Goal: Task Accomplishment & Management: Use online tool/utility

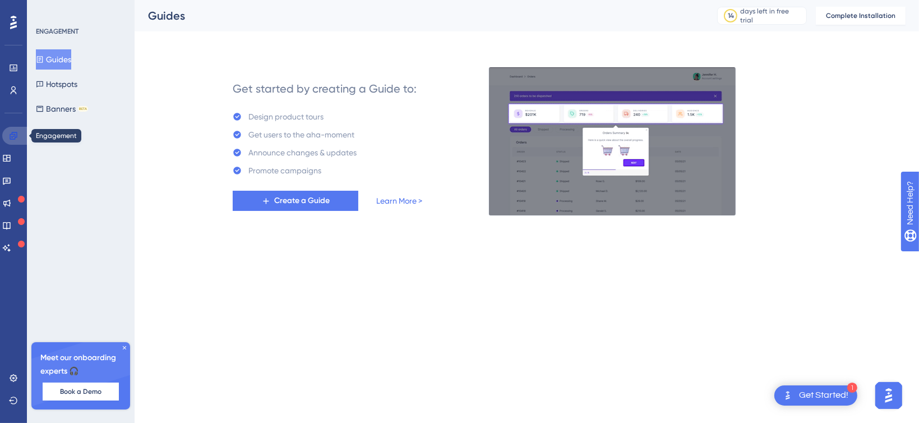
click at [10, 138] on icon at bounding box center [13, 135] width 7 height 7
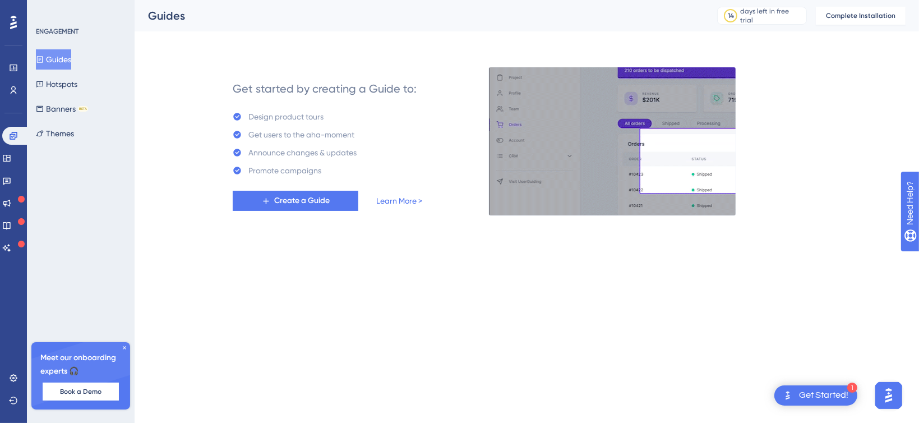
click at [559, 182] on img at bounding box center [612, 141] width 248 height 149
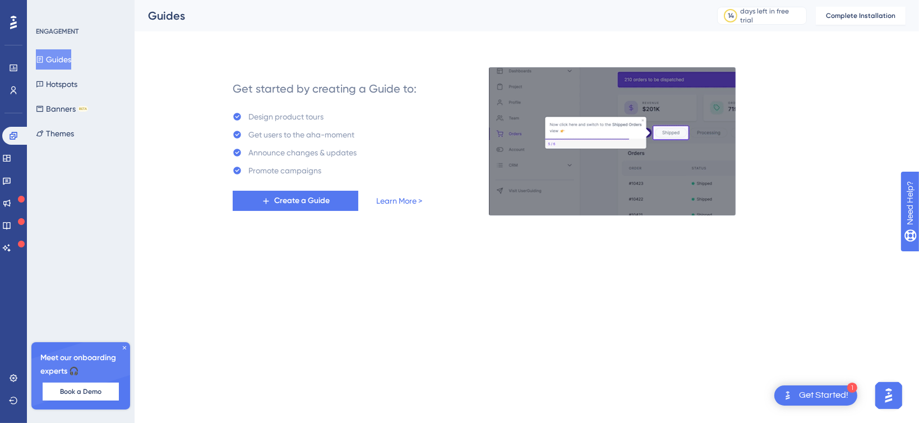
click at [823, 395] on div "Get Started!" at bounding box center [823, 395] width 49 height 12
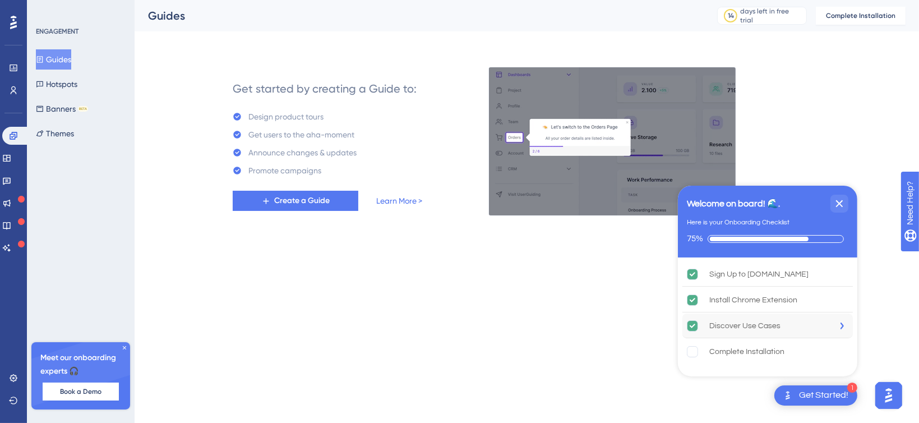
click at [743, 325] on div "Discover Use Cases" at bounding box center [744, 325] width 71 height 13
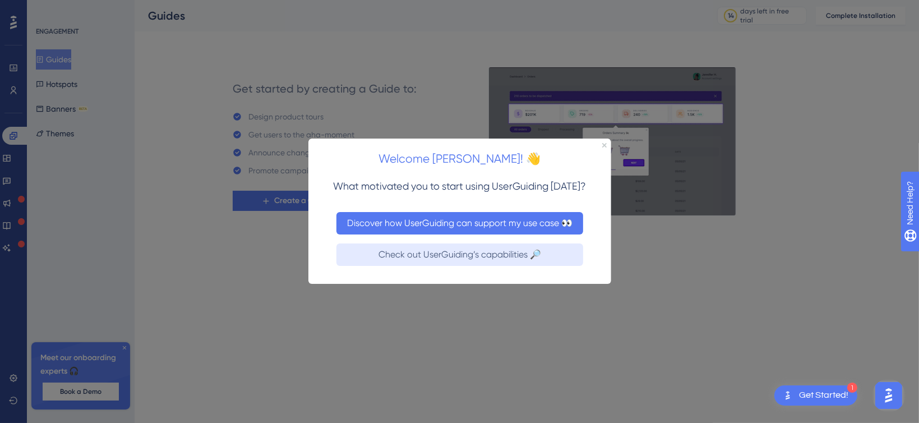
click at [428, 223] on button "Discover how UserGuiding can support my use case 👀" at bounding box center [459, 223] width 247 height 22
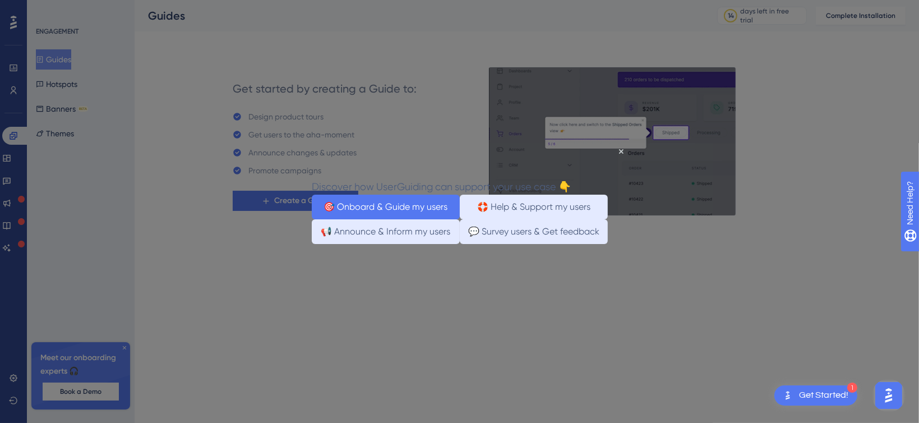
click at [382, 206] on button "🎯 Onboard & Guide my users" at bounding box center [385, 206] width 148 height 25
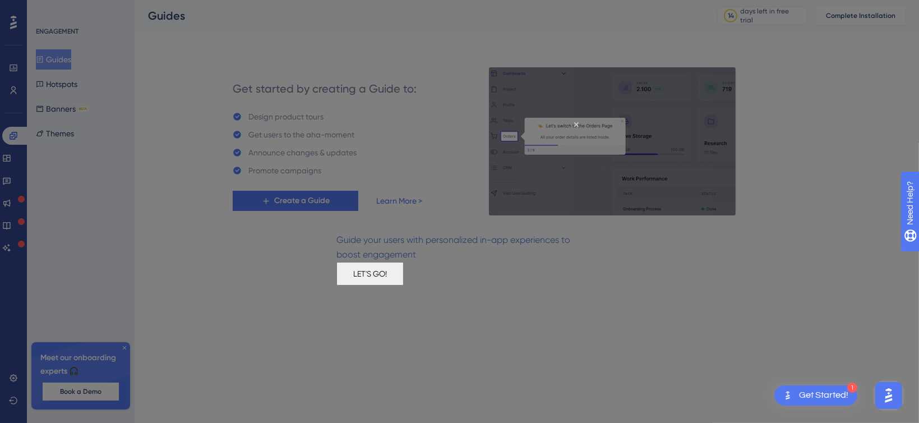
drag, startPoint x: 791, startPoint y: 404, endPoint x: 456, endPoint y: 286, distance: 355.2
click at [403, 285] on button "LET'S GO!" at bounding box center [369, 274] width 67 height 24
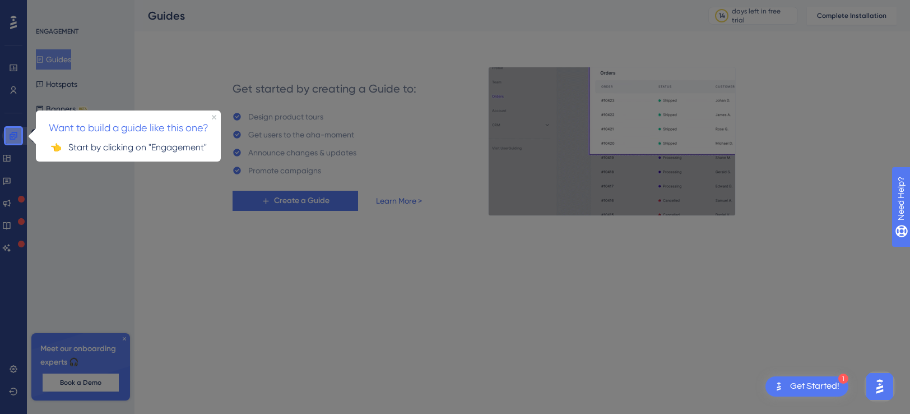
click at [10, 137] on icon at bounding box center [13, 135] width 7 height 7
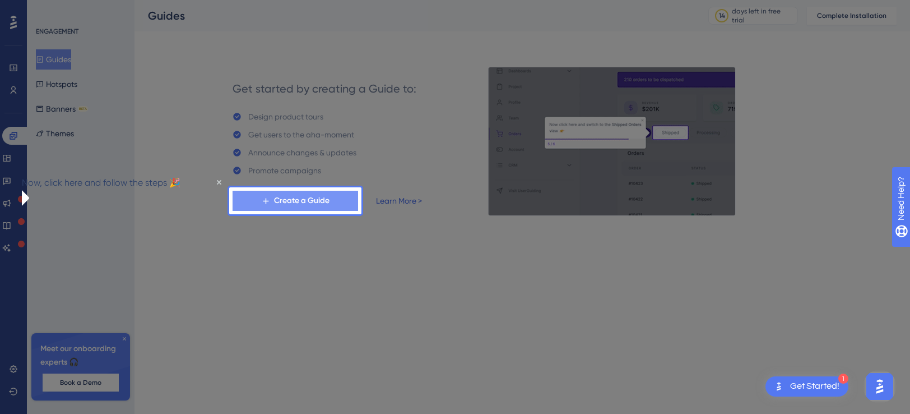
click at [289, 201] on span "Create a Guide" at bounding box center [301, 200] width 55 height 13
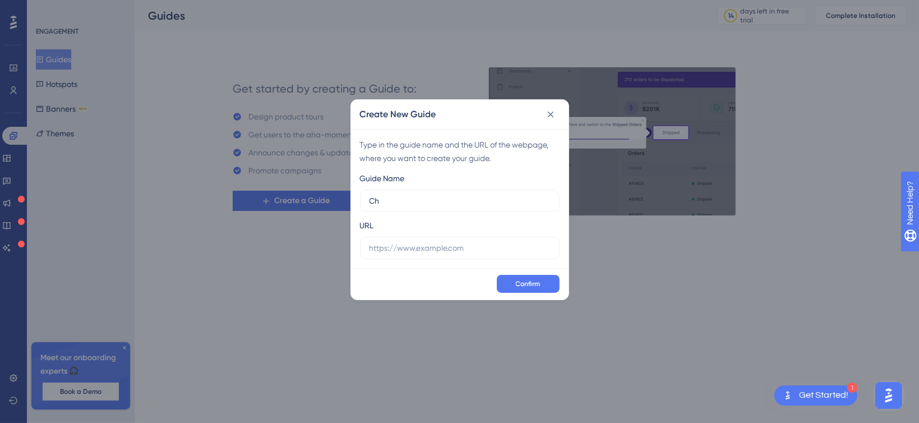
type input "C"
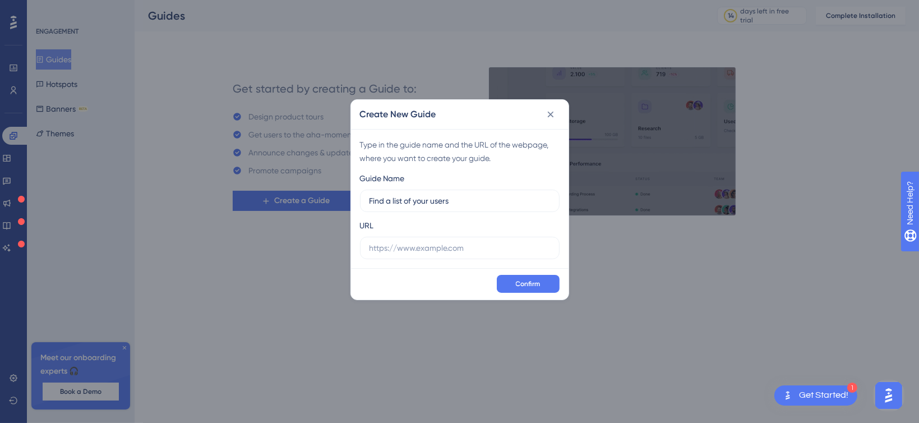
type input "Find a list of your users"
click at [416, 304] on div "Create New Guide Type in the guide name and the URL of the webpage, where you w…" at bounding box center [459, 211] width 919 height 423
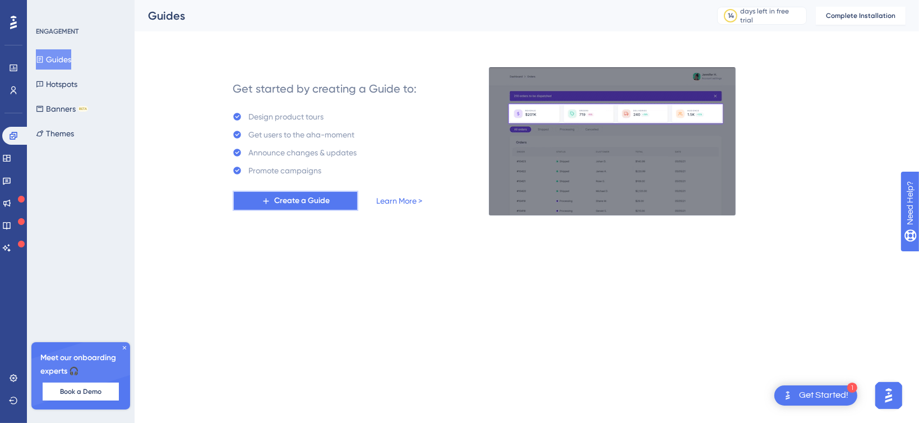
click at [284, 204] on span "Create a Guide" at bounding box center [301, 200] width 55 height 13
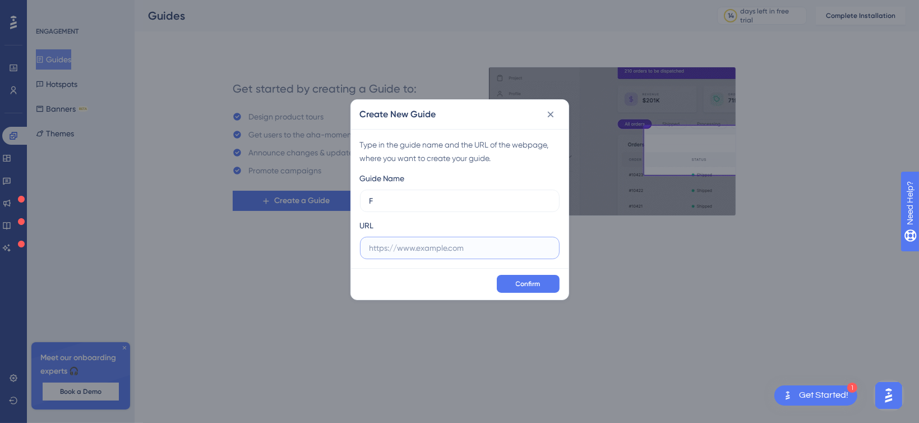
click at [402, 248] on input "text" at bounding box center [459, 248] width 180 height 12
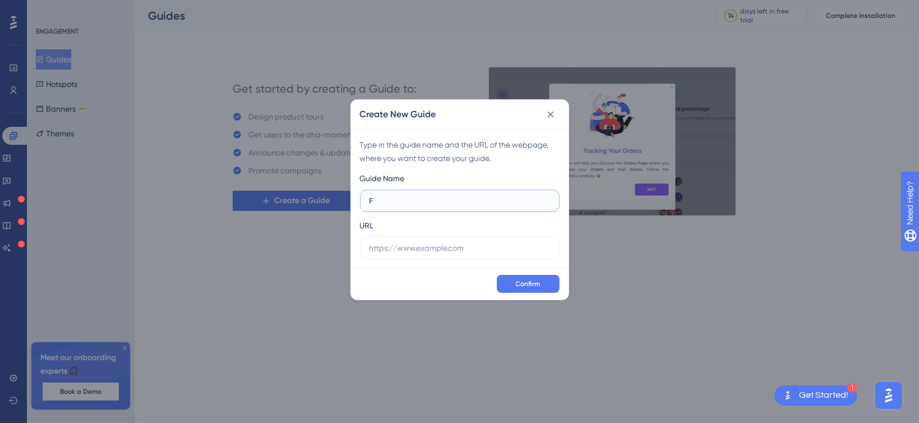
click at [386, 198] on input "F" at bounding box center [459, 200] width 180 height 12
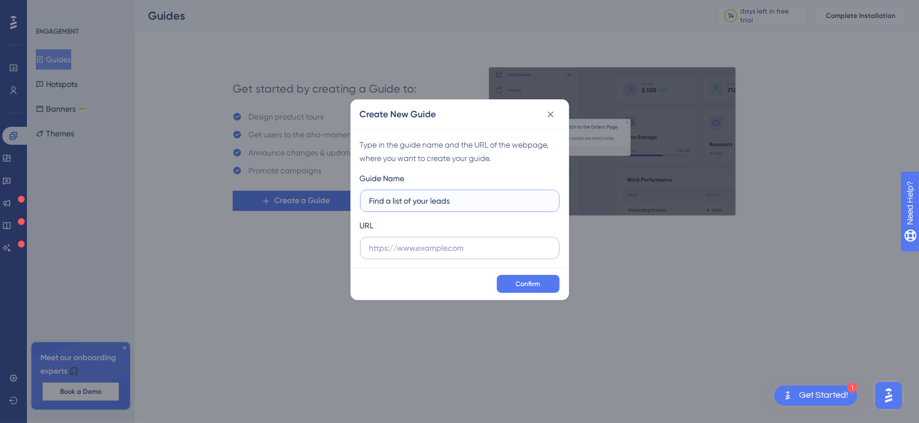
type input "Find a list of your leads"
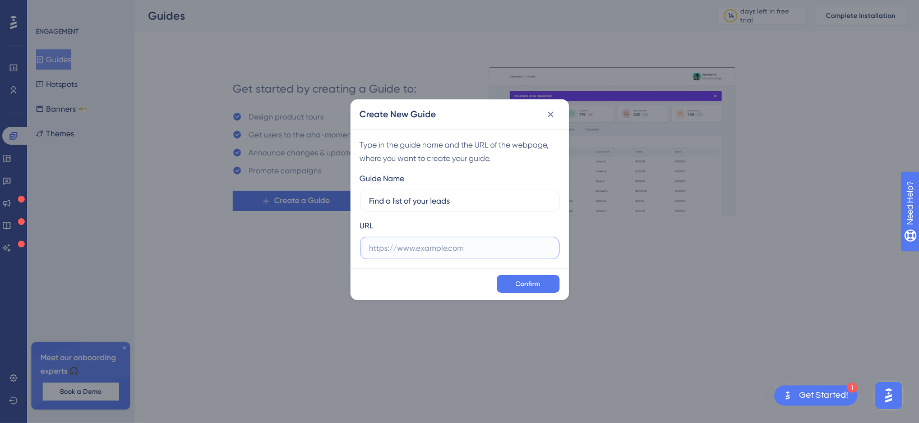
click at [393, 248] on input "text" at bounding box center [459, 248] width 180 height 12
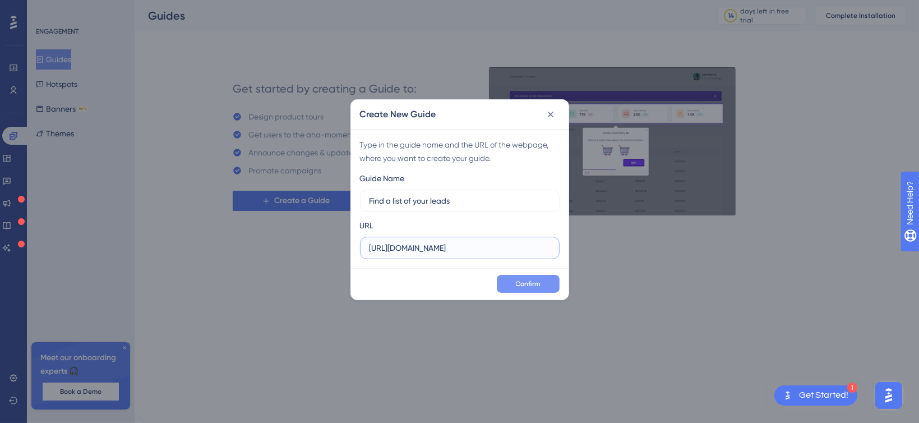
type input "https://app.edtech.solutions"
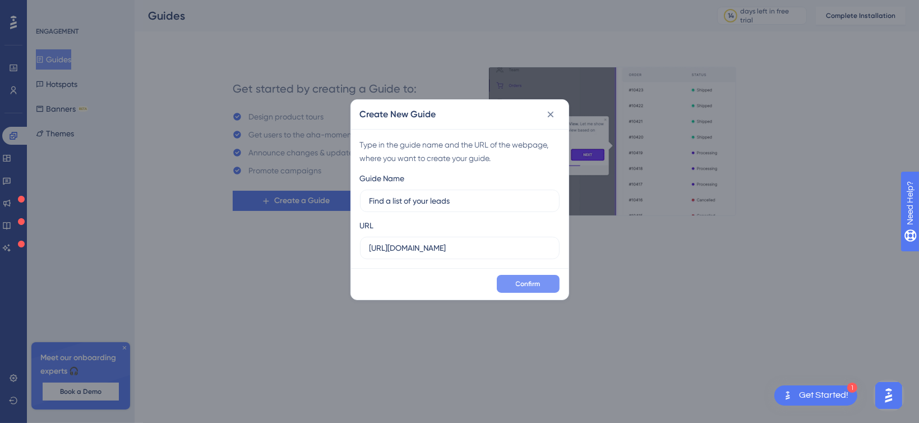
click at [518, 280] on span "Confirm" at bounding box center [528, 283] width 25 height 9
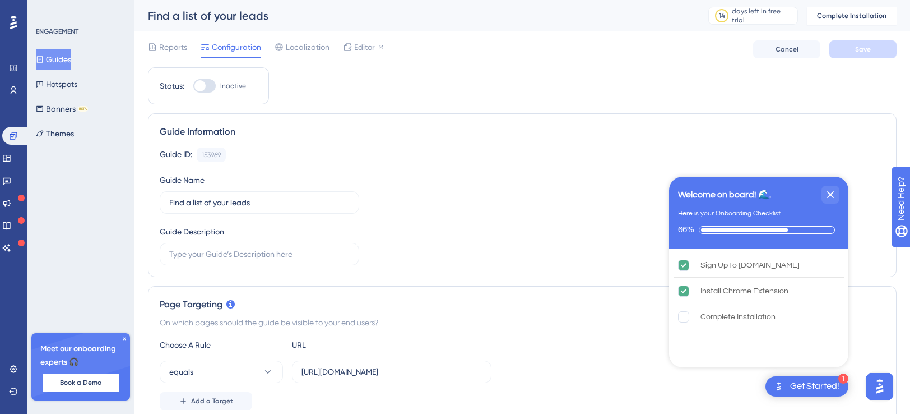
click at [71, 61] on button "Guides" at bounding box center [53, 59] width 35 height 20
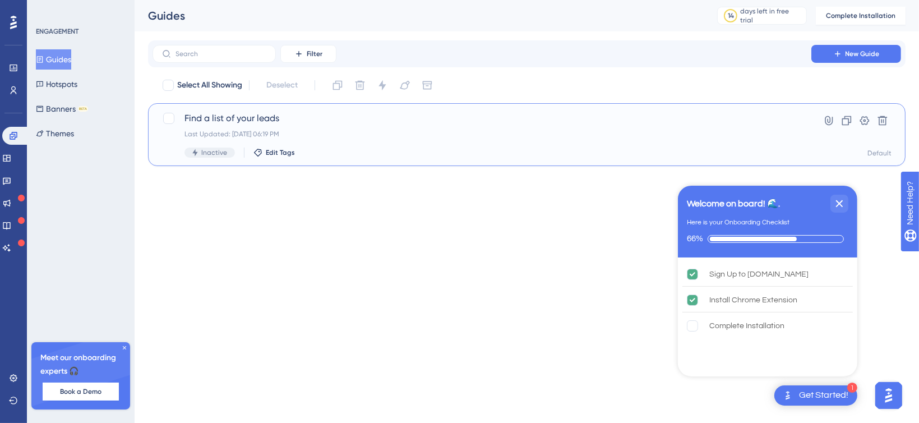
click at [270, 121] on span "Find a list of your leads" at bounding box center [481, 118] width 595 height 13
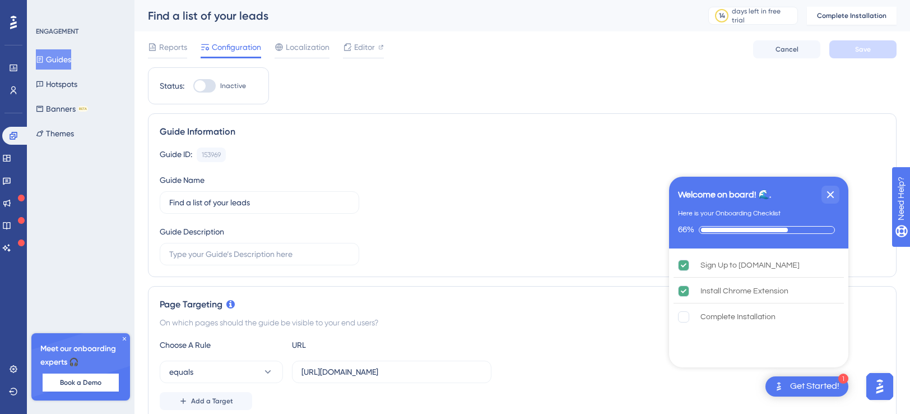
click at [804, 387] on div "Get Started!" at bounding box center [814, 386] width 49 height 12
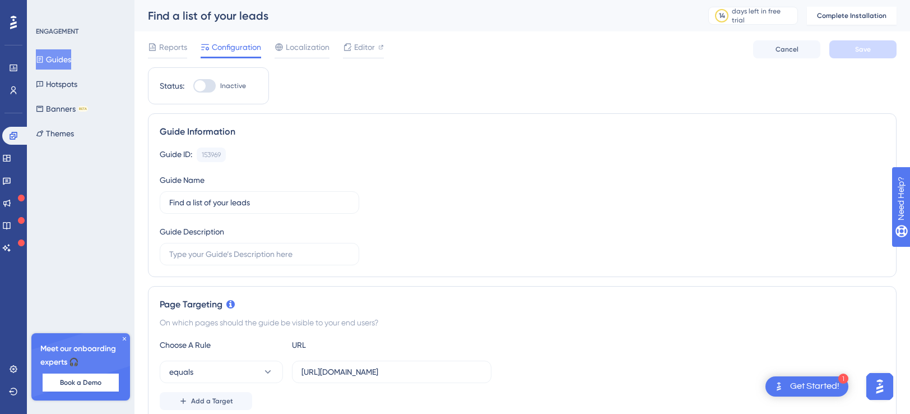
click at [801, 387] on div "Get Started!" at bounding box center [814, 386] width 49 height 12
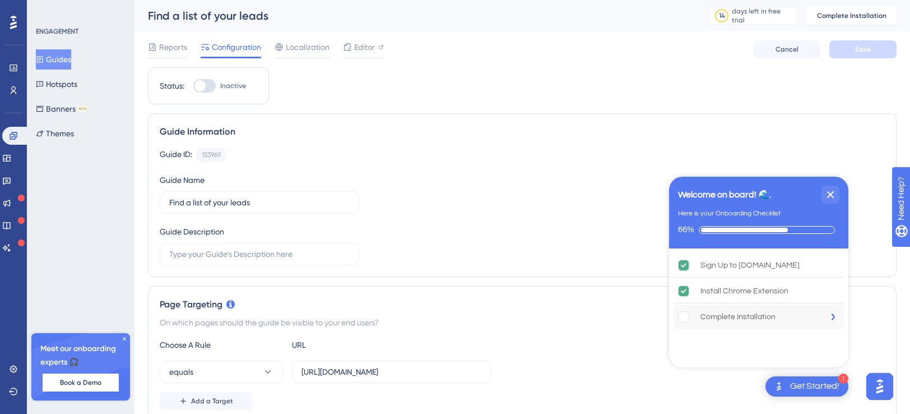
click at [827, 320] on div "Complete Installation is incomplete." at bounding box center [835, 316] width 17 height 25
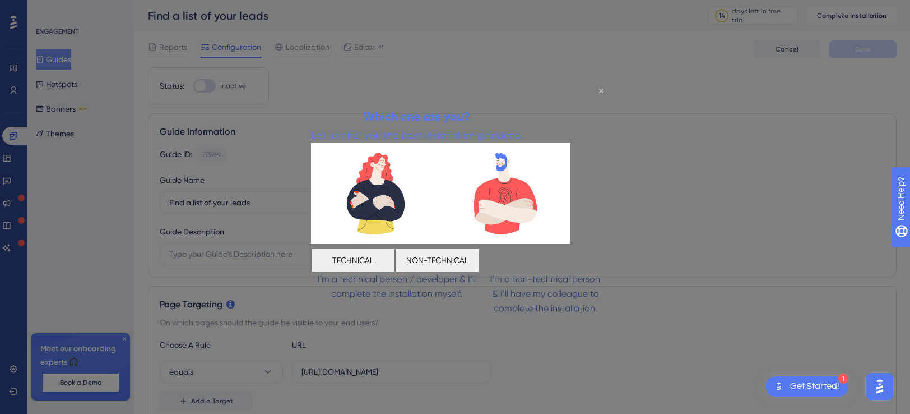
click at [599, 90] on icon "Close Preview" at bounding box center [601, 90] width 4 height 4
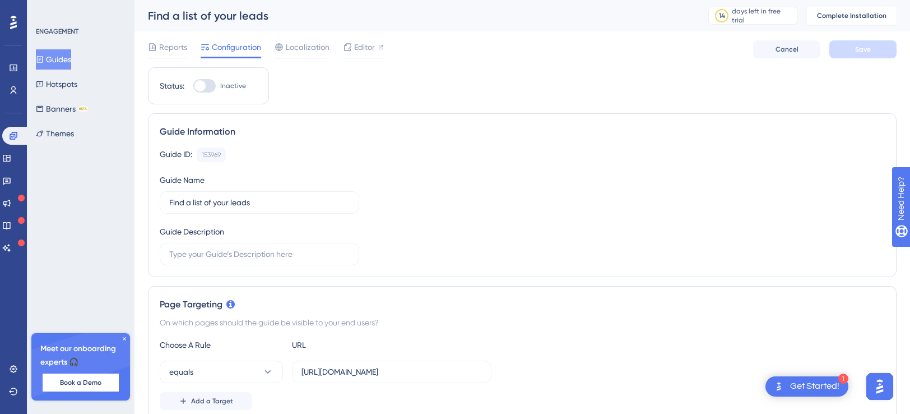
click at [58, 58] on button "Guides" at bounding box center [53, 59] width 35 height 20
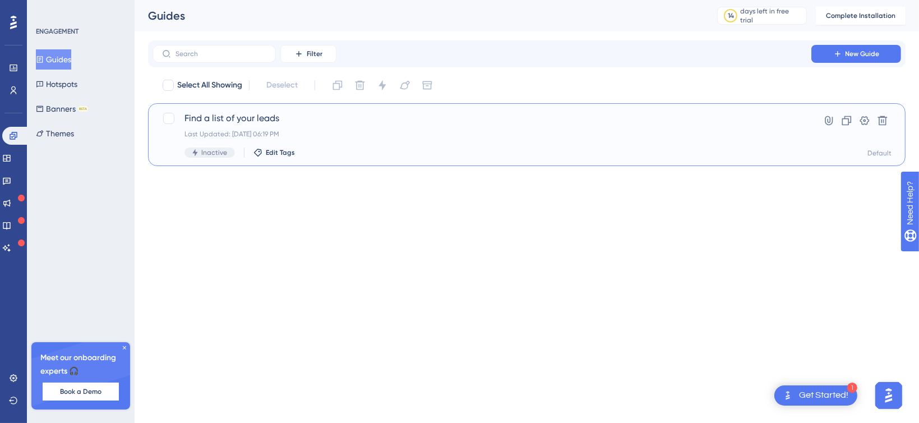
click at [248, 126] on div "Find a list of your leads Last Updated: Oct 12 2025, 06:19 PM Inactive Edit Tags" at bounding box center [481, 135] width 595 height 46
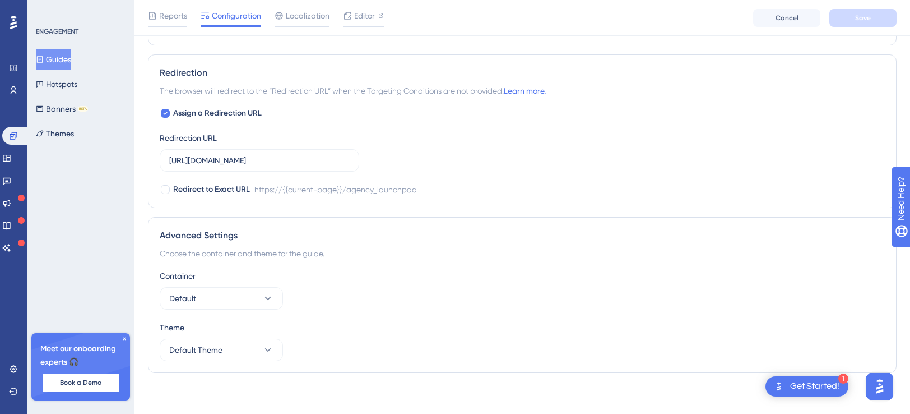
scroll to position [778, 0]
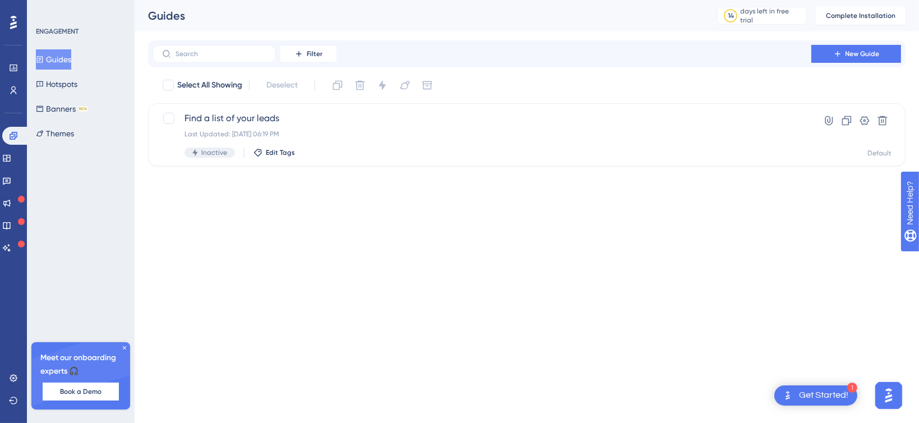
click at [816, 393] on div "Get Started!" at bounding box center [823, 395] width 49 height 12
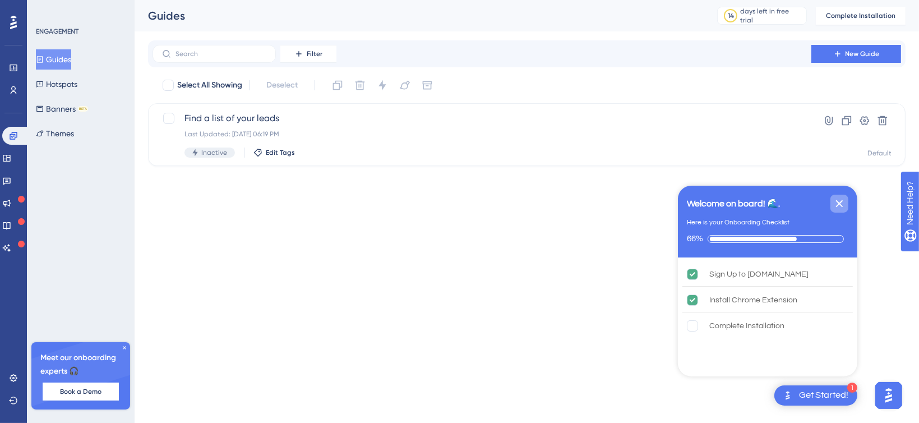
click at [834, 201] on icon "Close Checklist" at bounding box center [838, 203] width 13 height 13
